Goal: Check status: Check status

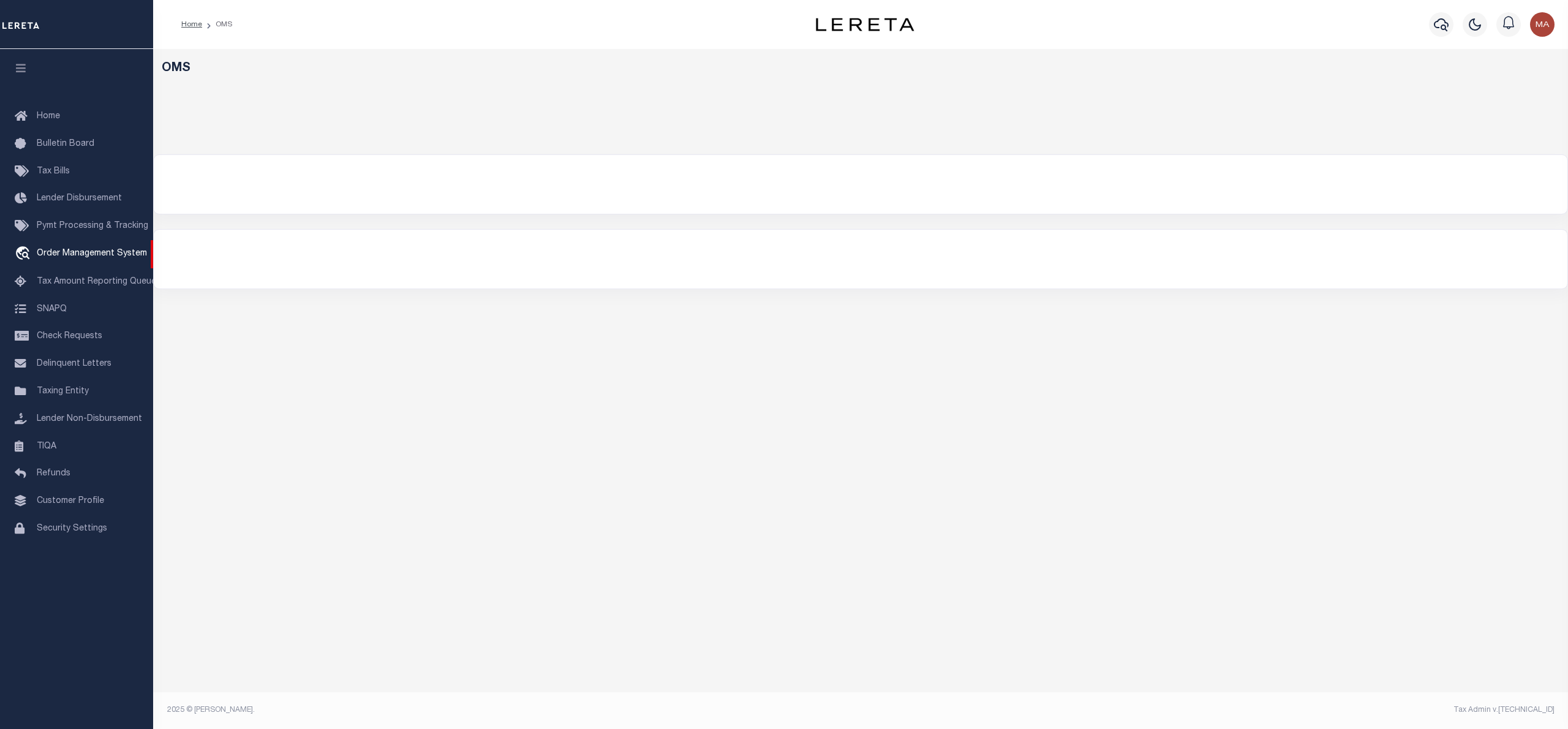
select select "200"
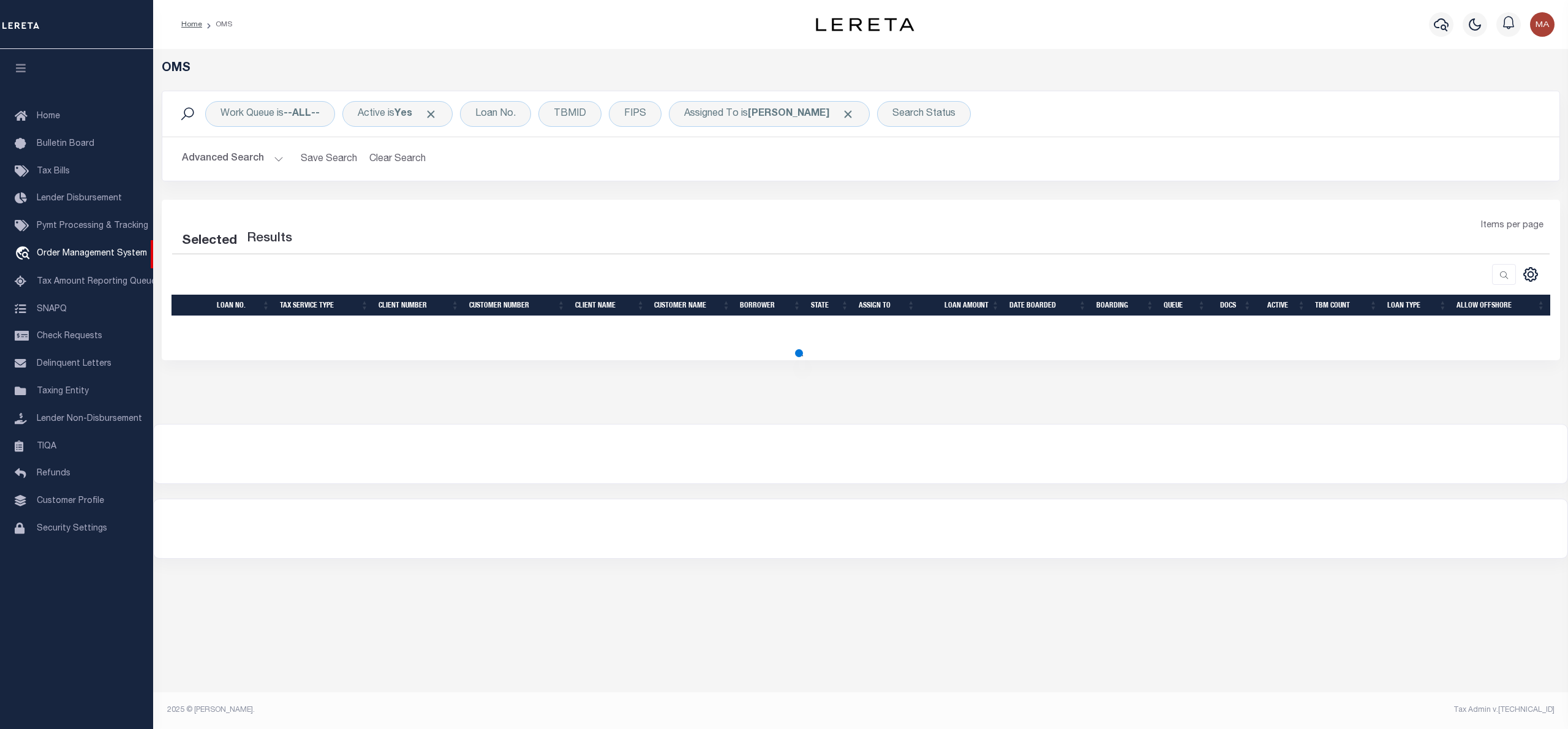
select select "200"
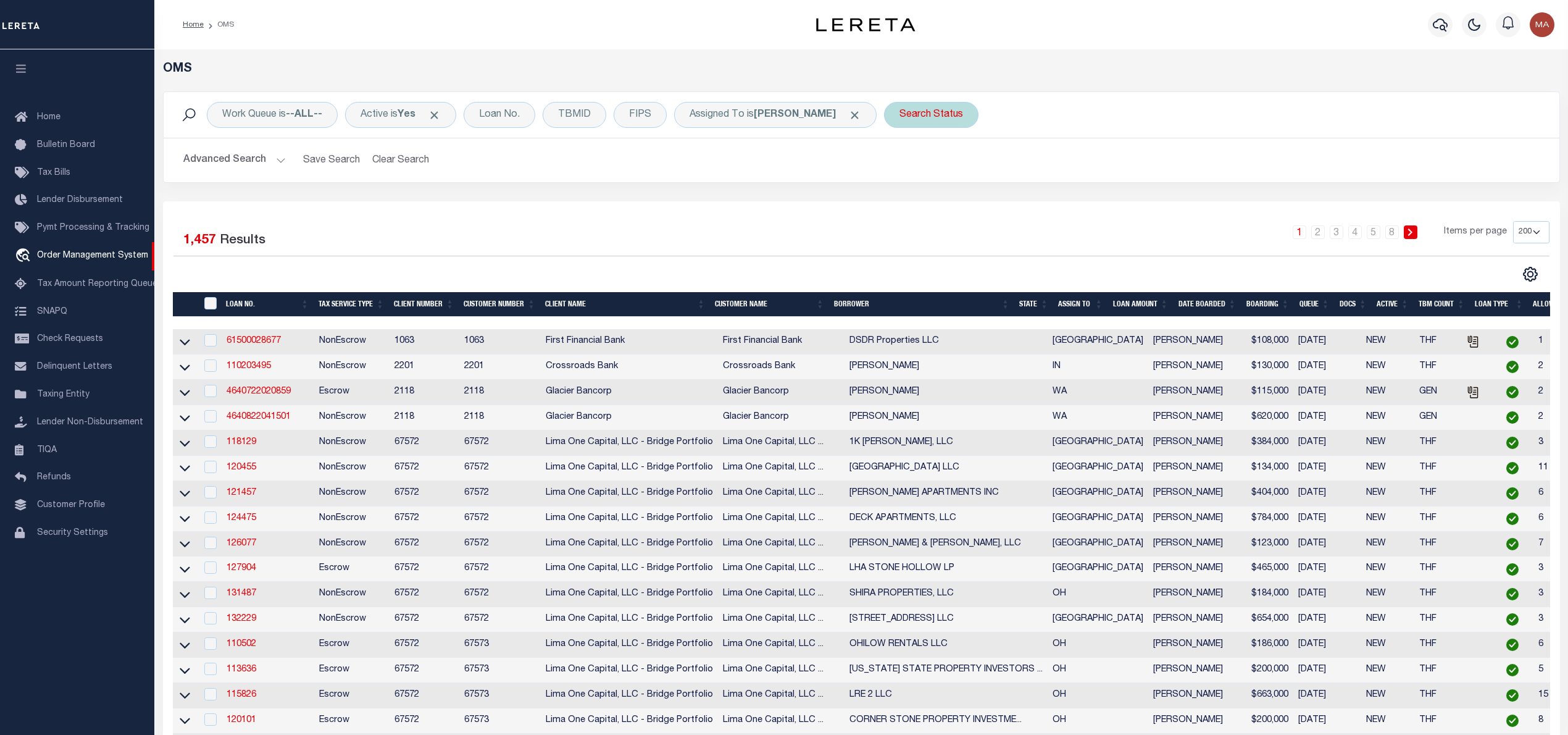
click at [903, 117] on div "Search Status" at bounding box center [931, 115] width 95 height 26
click at [907, 181] on select "Automated Search Bad Parcel Complete Duplicate Parcel High Dollar Reporting In …" at bounding box center [991, 175] width 181 height 23
select select "IP"
click at [900, 164] on select "Automated Search Bad Parcel Complete Duplicate Parcel High Dollar Reporting In …" at bounding box center [991, 175] width 181 height 23
click at [1046, 203] on input "Apply" at bounding box center [1064, 202] width 36 height 20
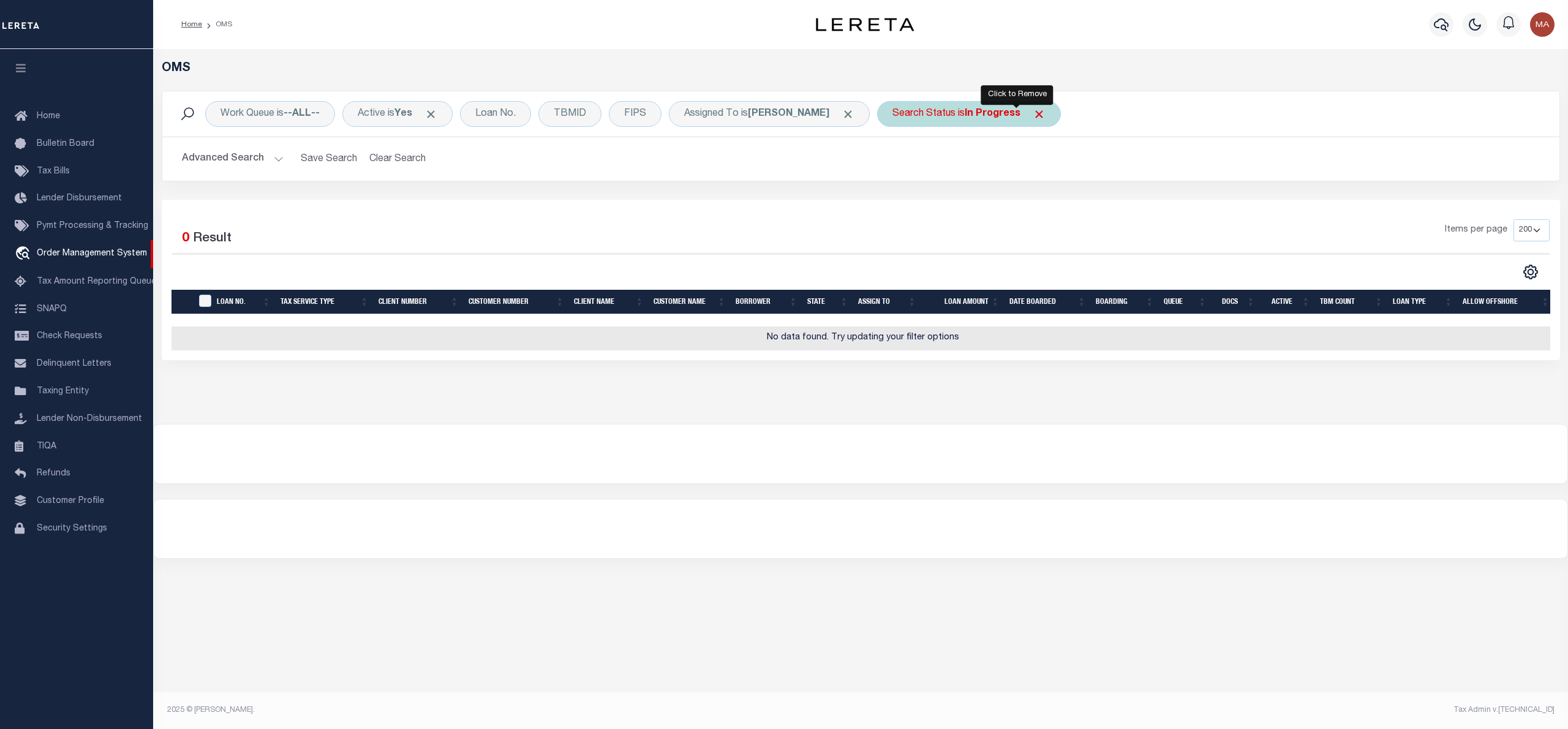
click at [1033, 116] on span "Click to Remove" at bounding box center [1039, 114] width 13 height 13
click at [885, 121] on div "Search Status" at bounding box center [924, 114] width 94 height 26
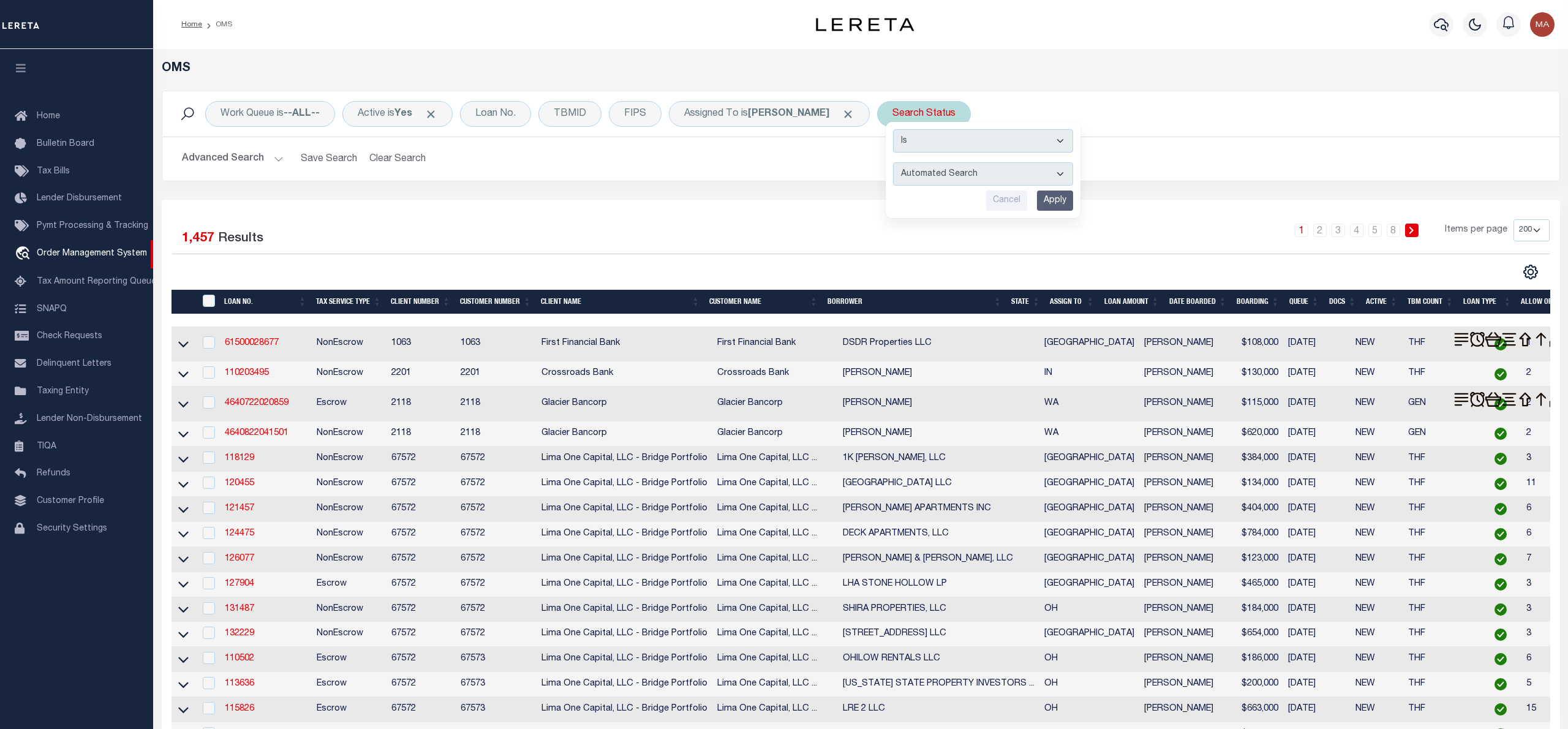
click at [897, 182] on select "Automated Search Bad Parcel Complete Duplicate Parcel High Dollar Reporting In …" at bounding box center [983, 174] width 180 height 23
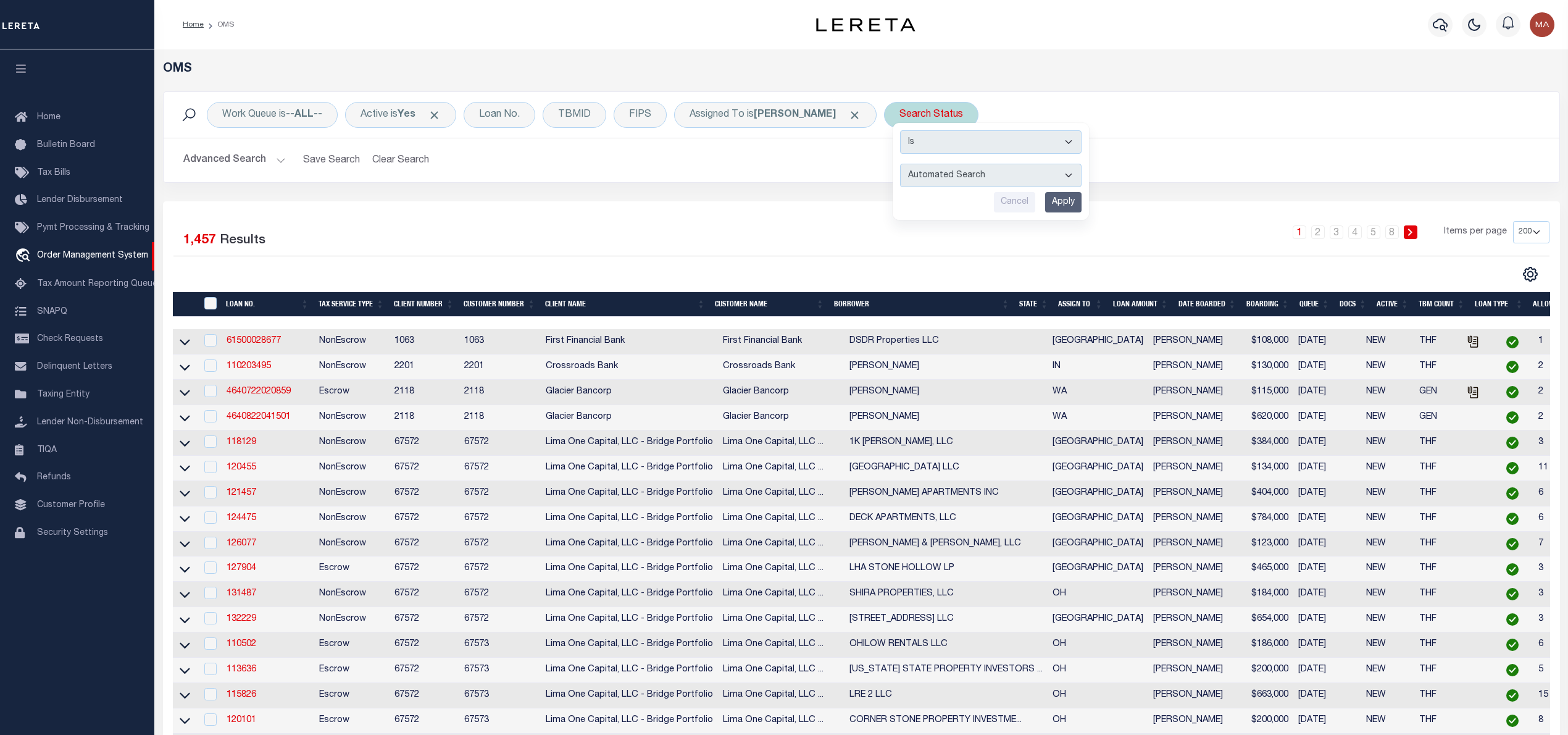
select select "RD"
click at [900, 164] on select "Automated Search Bad Parcel Complete Duplicate Parcel High Dollar Reporting In …" at bounding box center [991, 175] width 181 height 23
click at [1046, 200] on input "Apply" at bounding box center [1064, 202] width 36 height 20
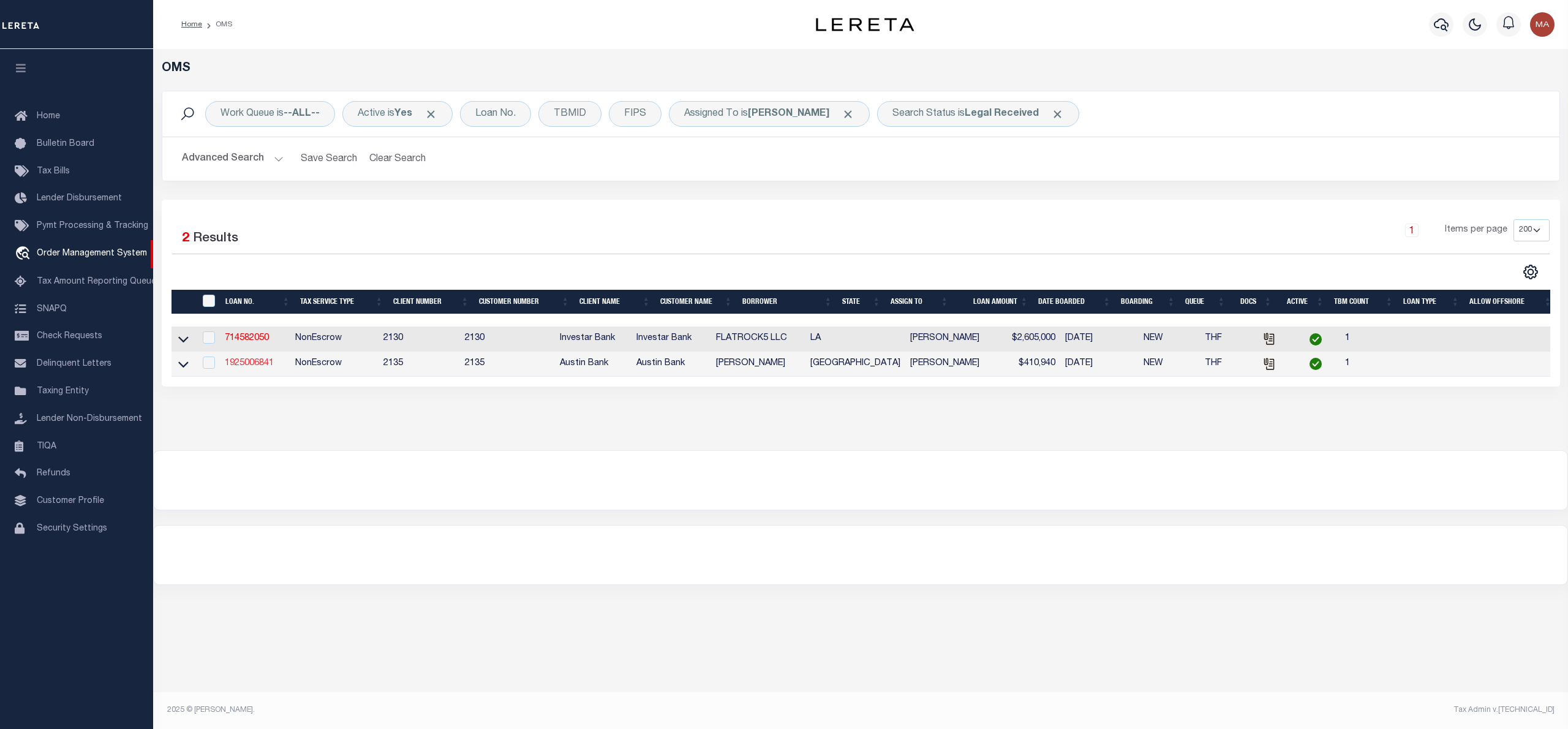
click at [258, 365] on link "1925006841" at bounding box center [250, 363] width 49 height 8
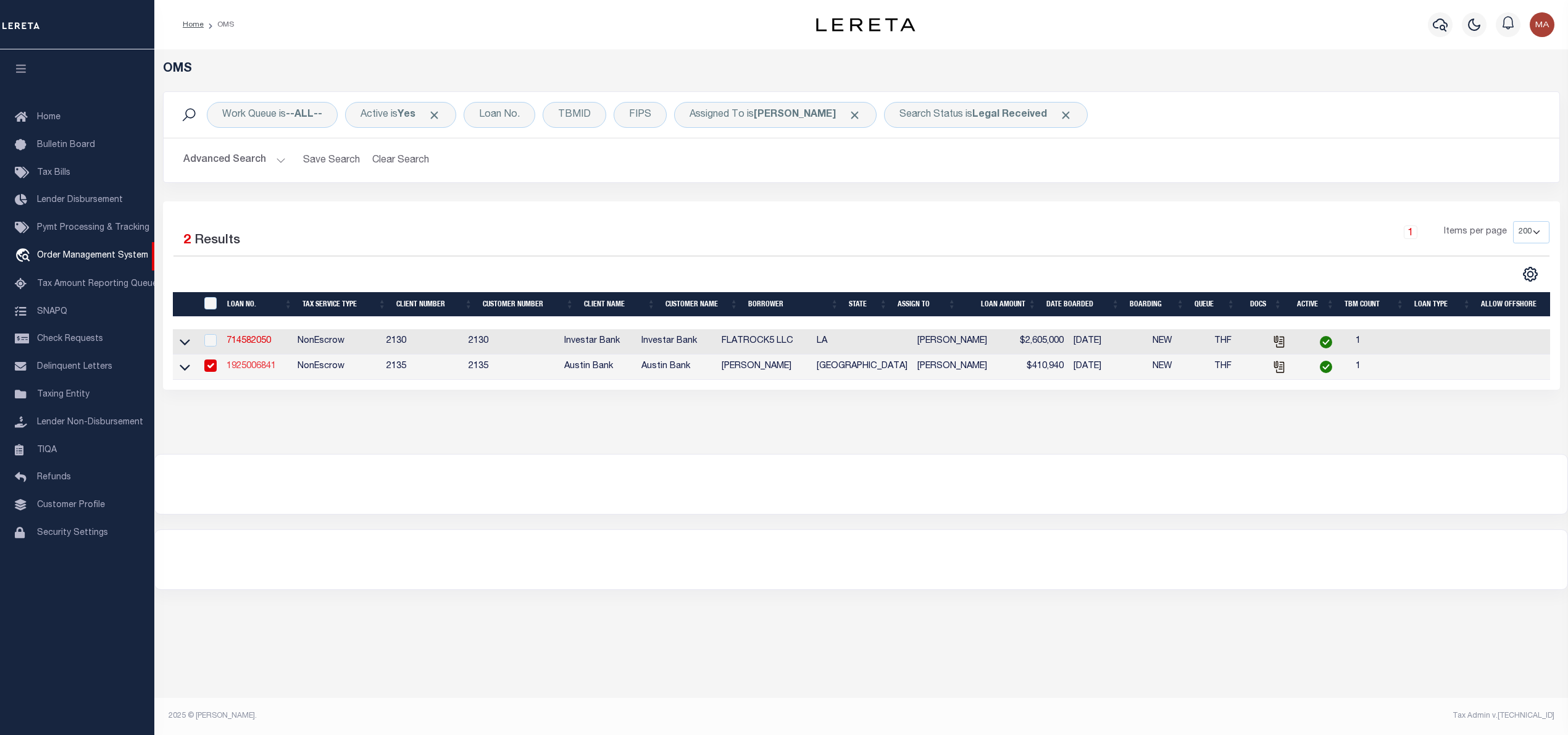
type input "1925006841"
type input "[PERSON_NAME]"
select select
type input "1904 CLUBVIEW DR"
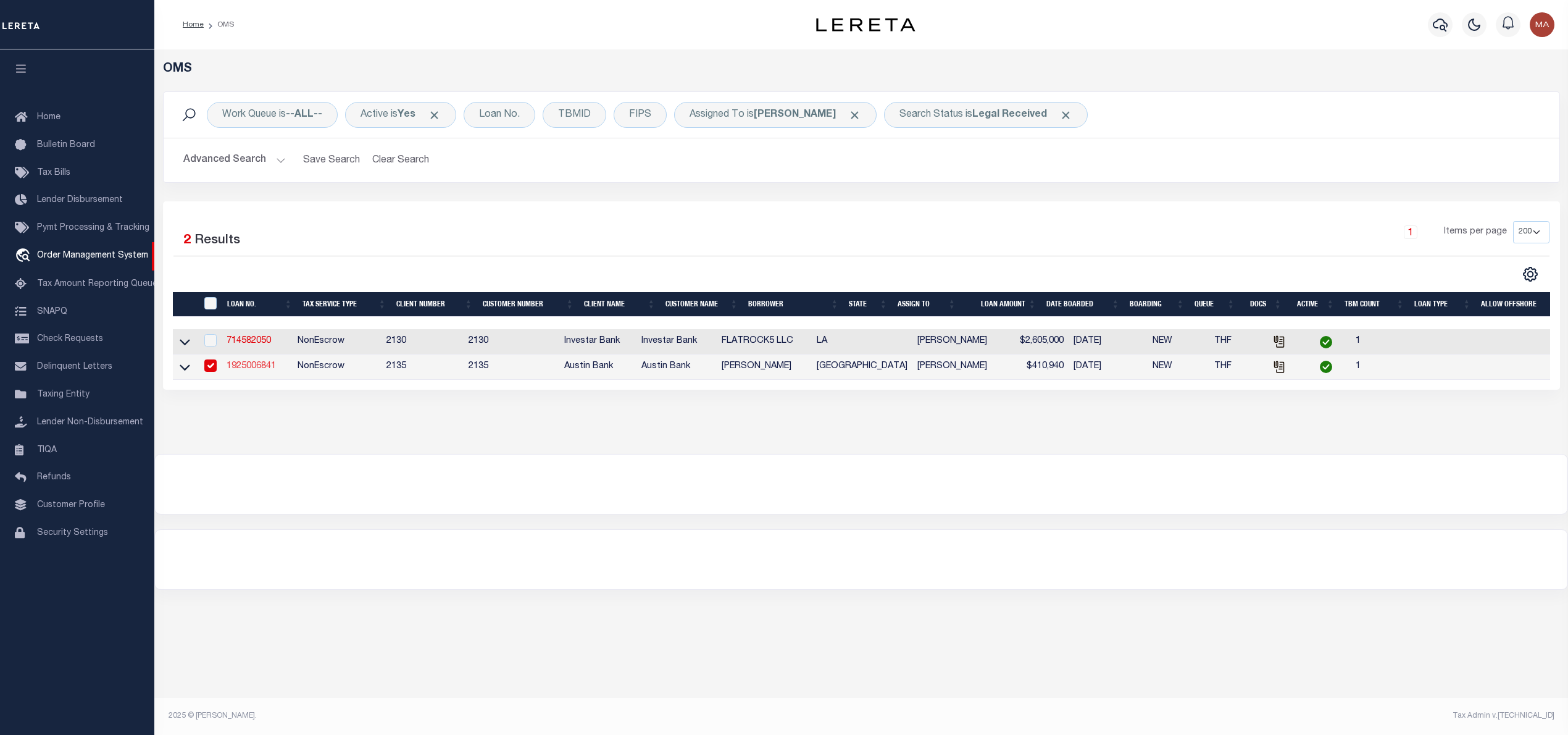
type input "[GEOGRAPHIC_DATA]"
select select "400"
select select "NonEscrow"
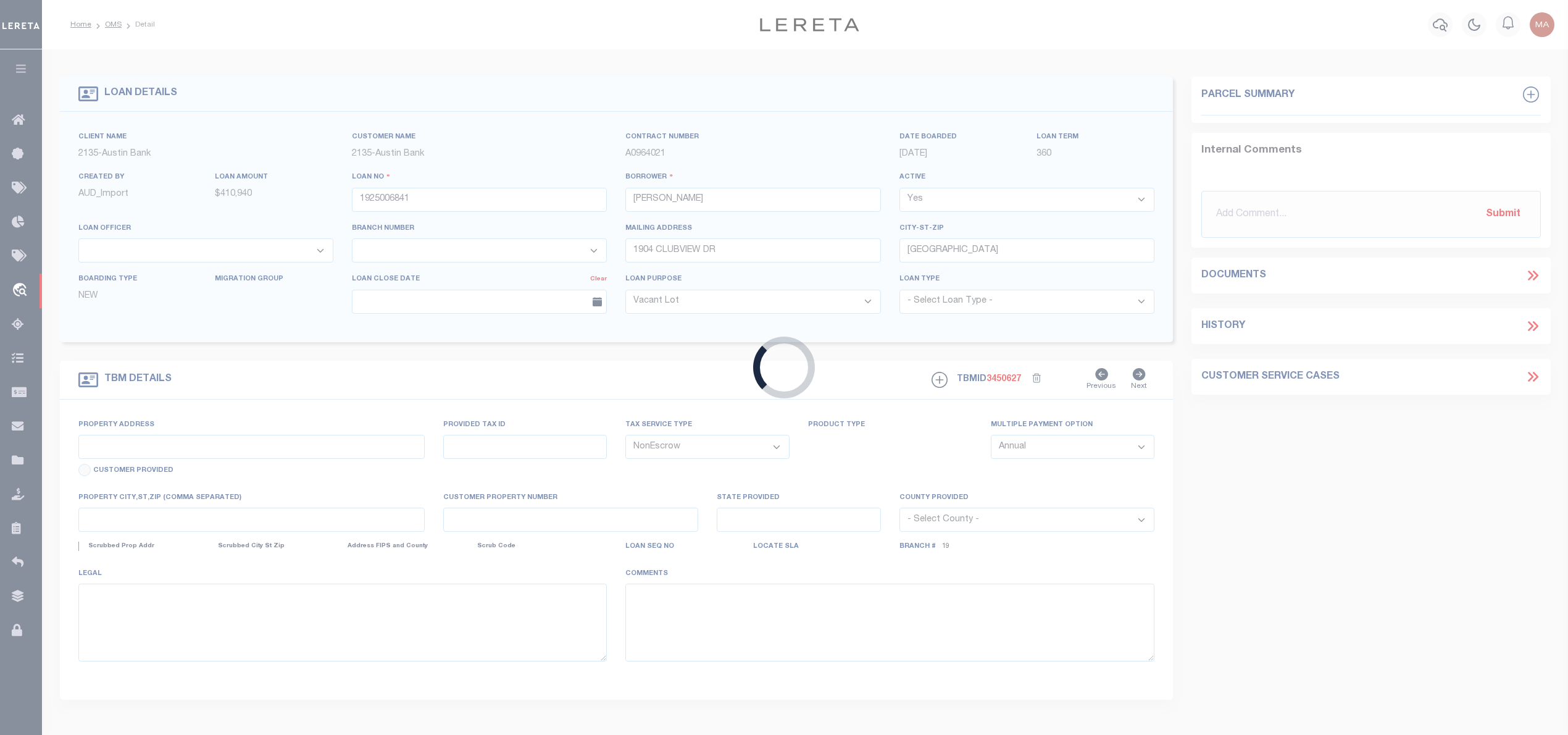
type input "[STREET_ADDRESS]"
select select
type input "LINDALE [GEOGRAPHIC_DATA] 75771"
type input "[GEOGRAPHIC_DATA]"
select select
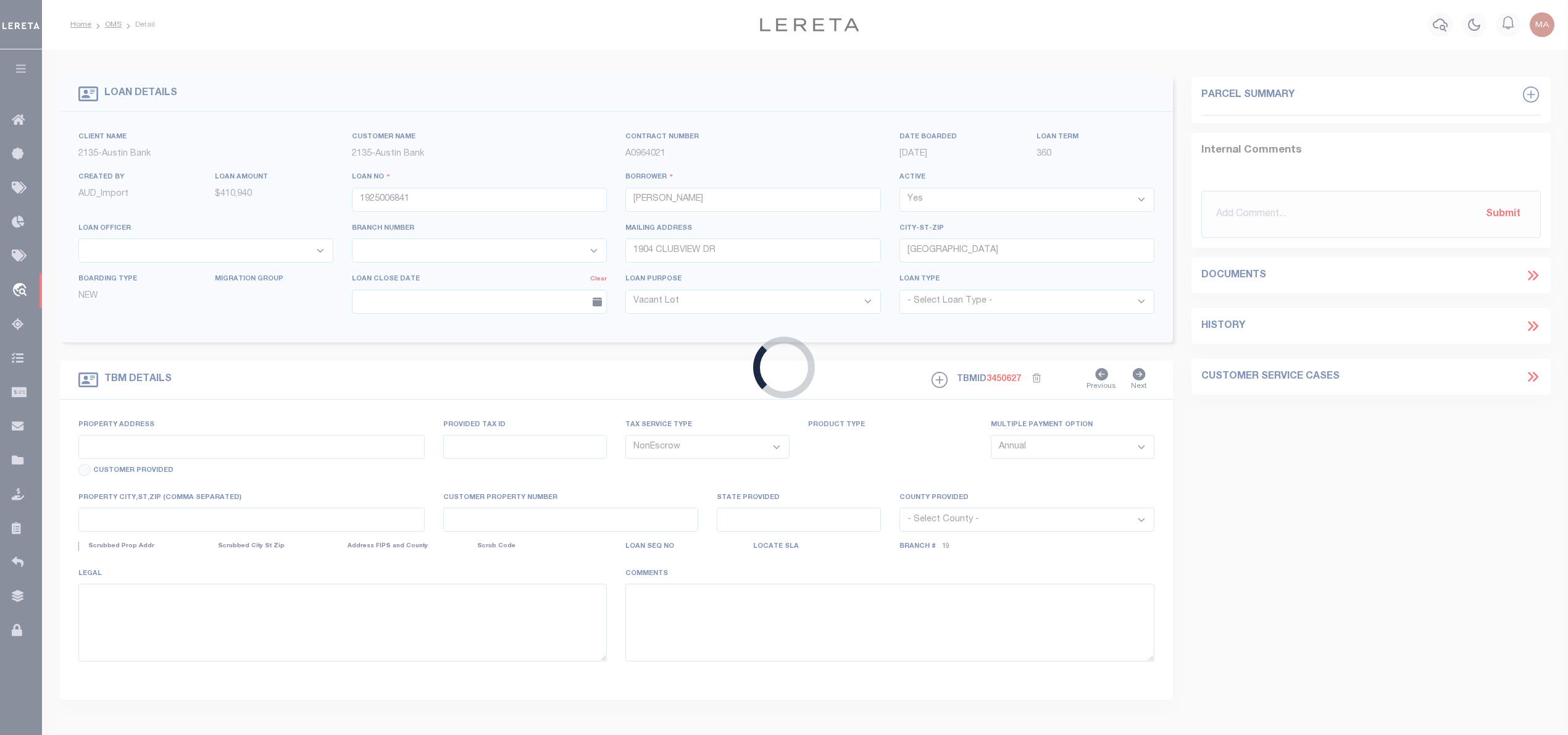
type textarea "DT LT 4 LINDALE PROFESSIONAL PLAZA UT 2"
select select "8018"
select select "2599"
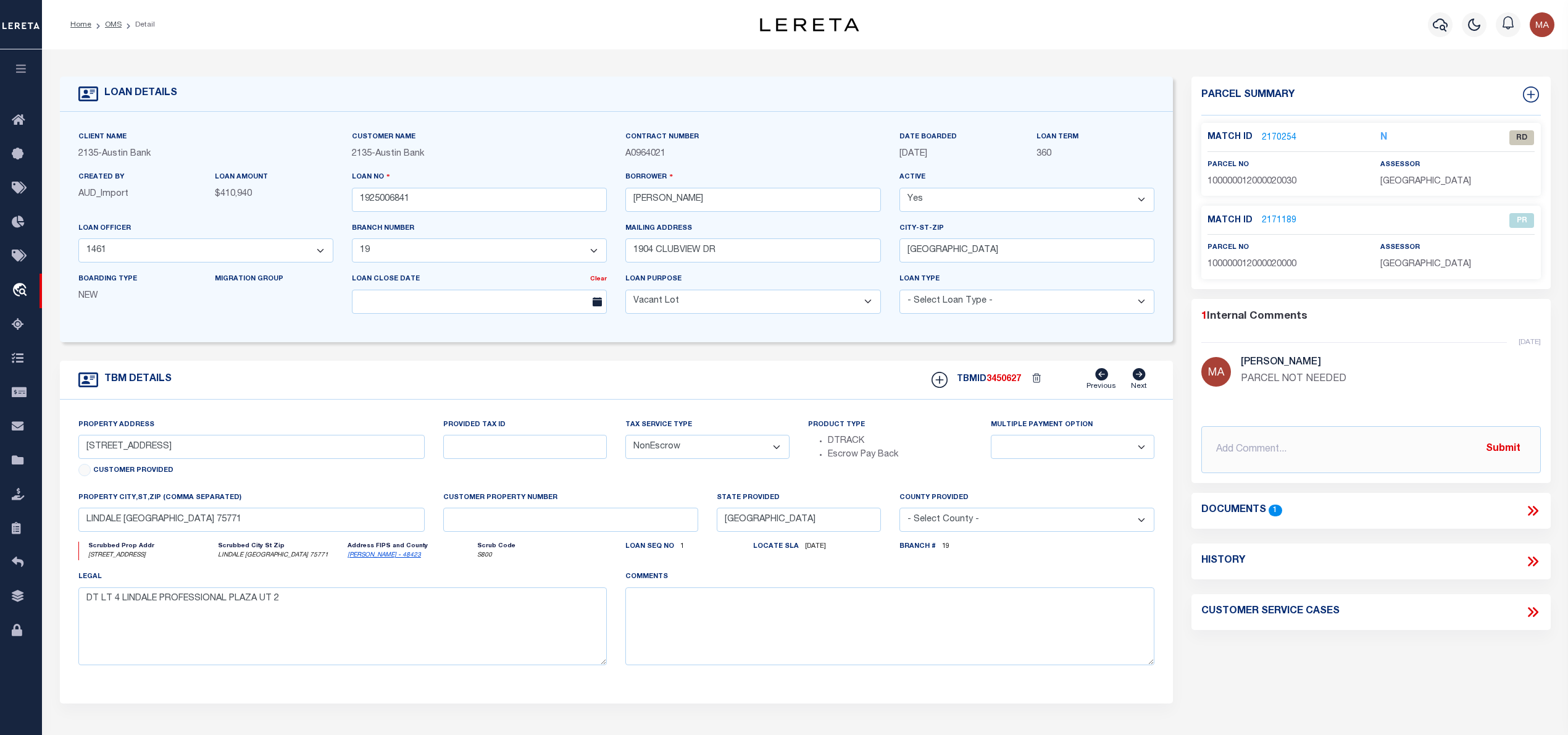
click at [1270, 131] on p "2170254" at bounding box center [1279, 137] width 34 height 14
click at [1272, 132] on link "2170254" at bounding box center [1279, 138] width 34 height 13
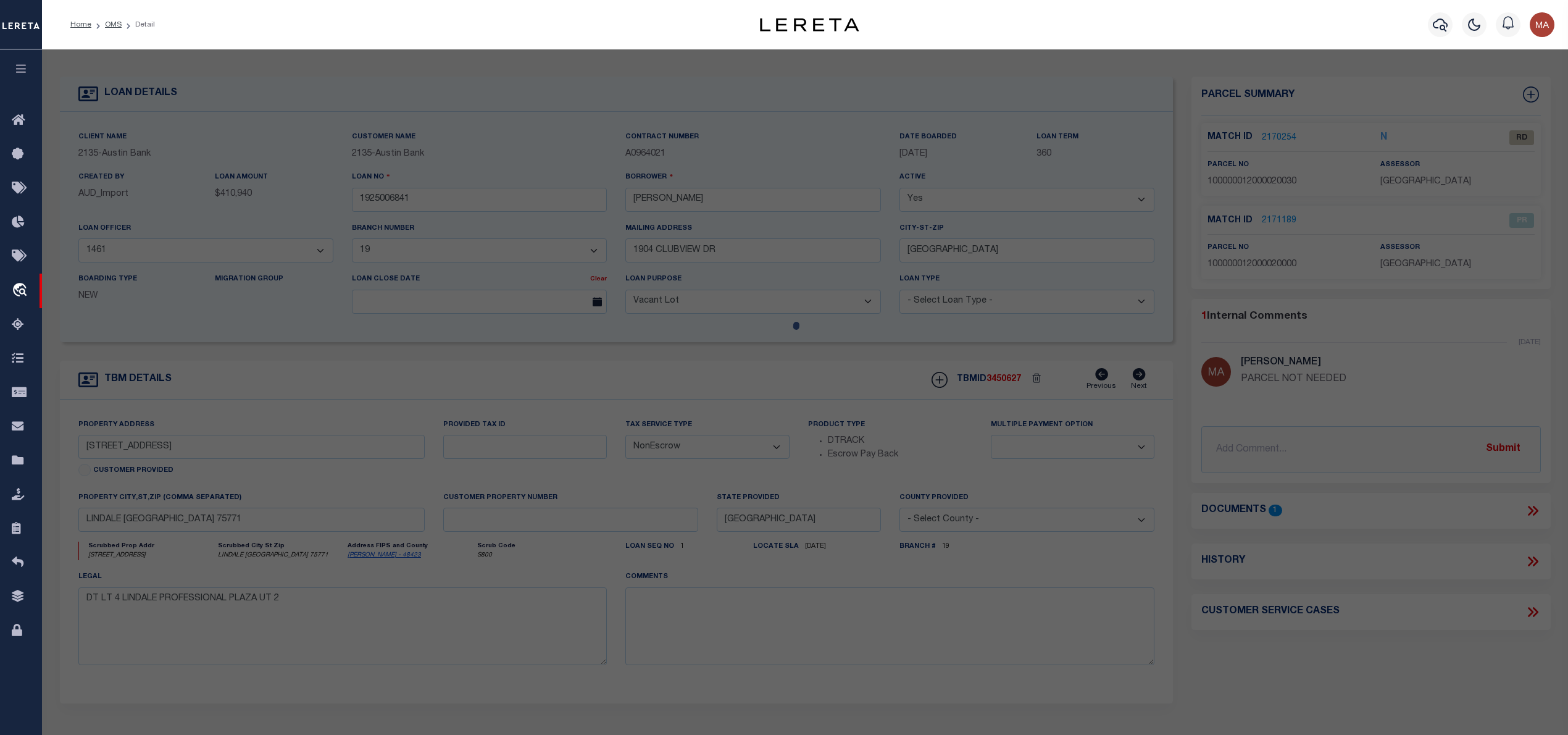
checkbox input "false"
select select "RD"
type input "A & A INVESTMENTS LLC"
select select "ATL"
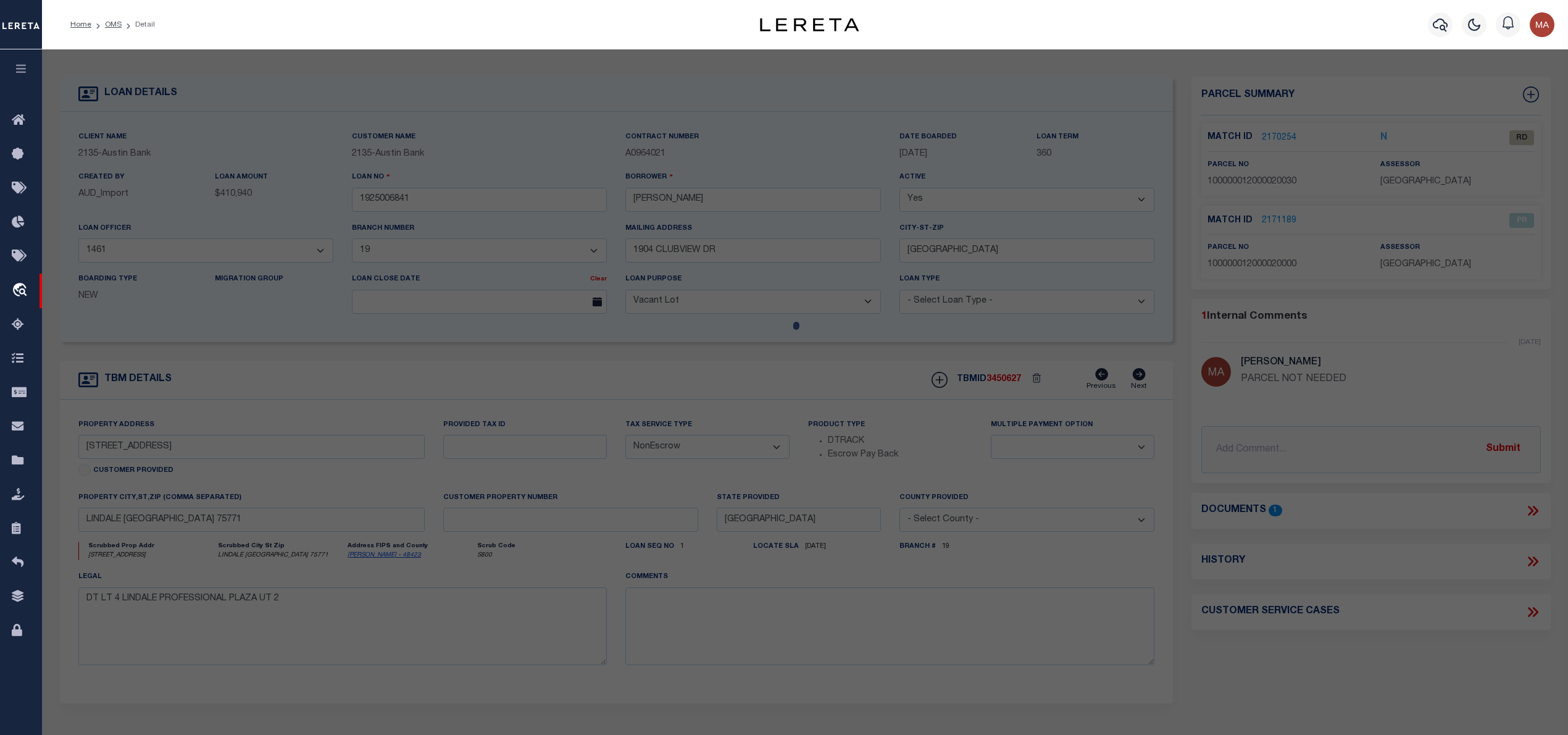
select select "ADD"
type input "[STREET_ADDRESS]"
type input "[GEOGRAPHIC_DATA], [GEOGRAPHIC_DATA] 75771"
type textarea "ABST A0120 J BONDTRACT 20C, 20A"
type textarea "Document uploaded that satisfies a legal requirement, changing from [GEOGRAPHIC…"
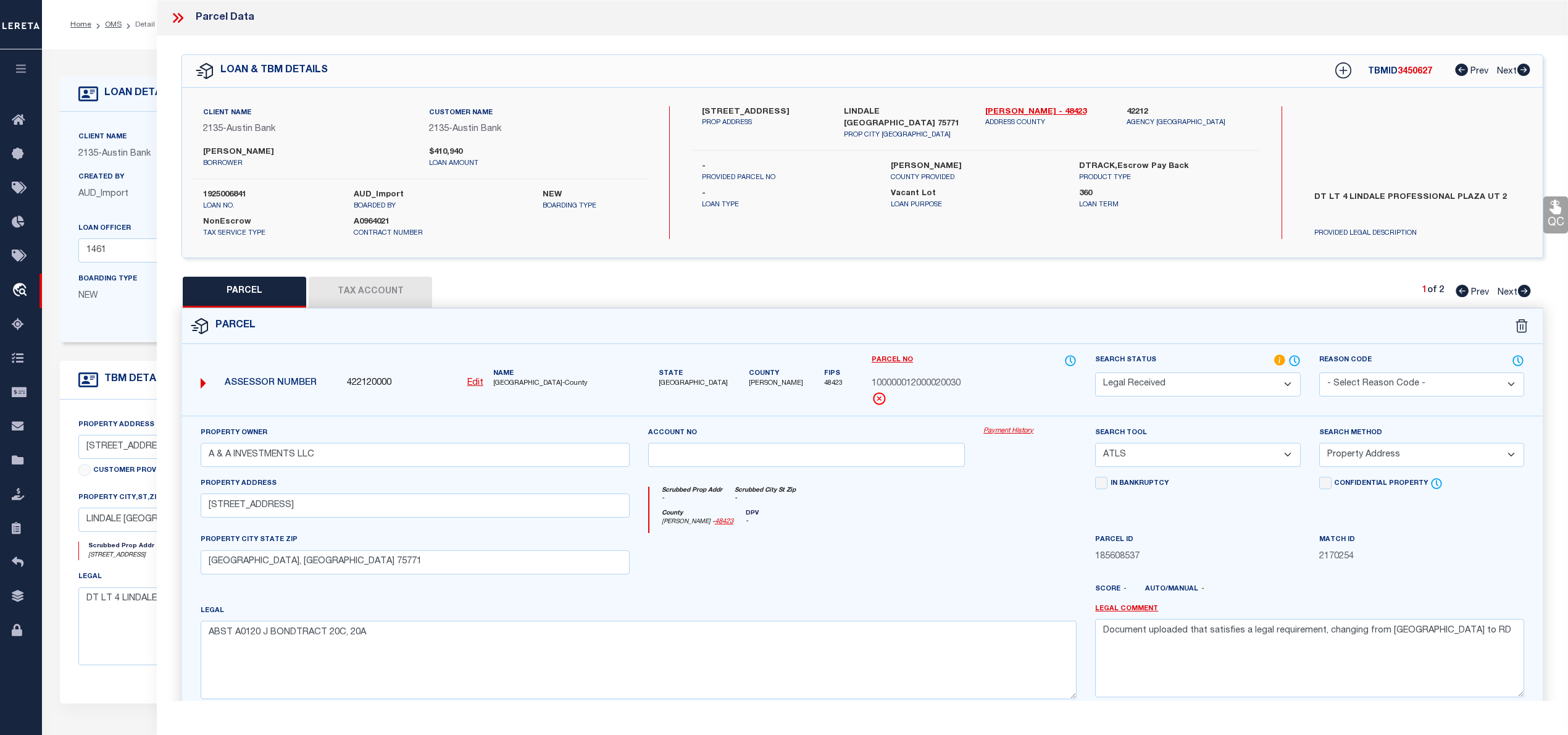
click at [228, 196] on label "1925006841" at bounding box center [269, 194] width 132 height 12
copy div "1925006841"
